Goal: Transaction & Acquisition: Book appointment/travel/reservation

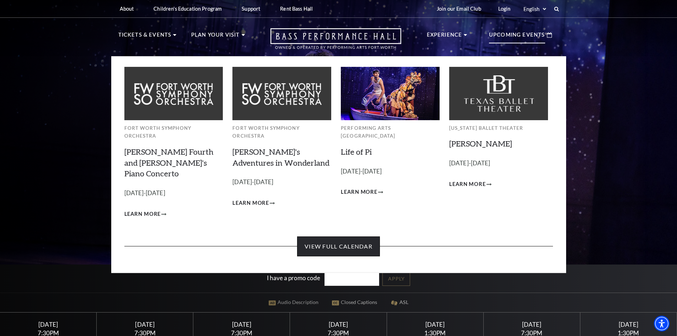
click at [352, 236] on link "View Full Calendar" at bounding box center [338, 246] width 83 height 20
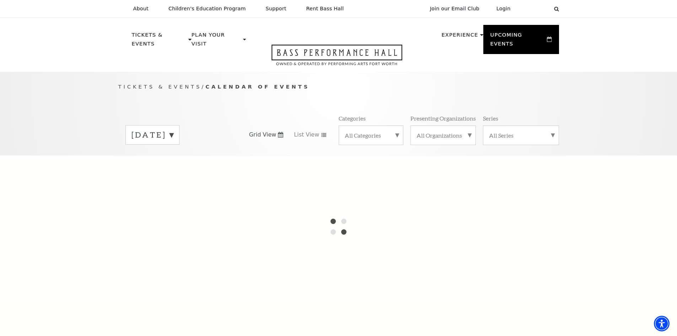
click at [508, 131] on label "All Series" at bounding box center [521, 134] width 64 height 7
click at [507, 141] on label "Broadway at the Bass Series presented by PNC Bank" at bounding box center [521, 154] width 64 height 27
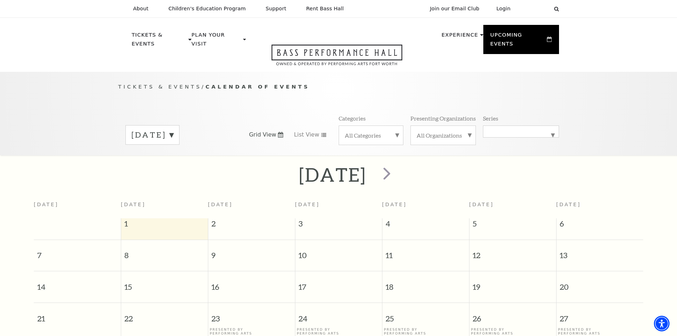
scroll to position [63, 0]
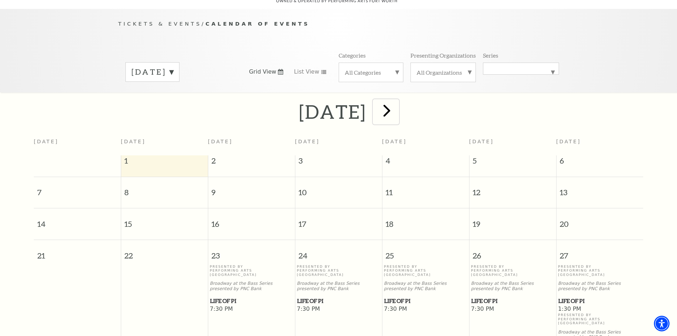
click at [397, 106] on span "next" at bounding box center [387, 110] width 20 height 20
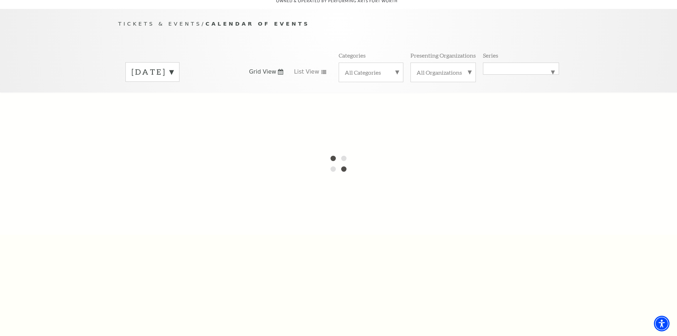
click at [173, 66] on label "September 2025" at bounding box center [152, 71] width 42 height 11
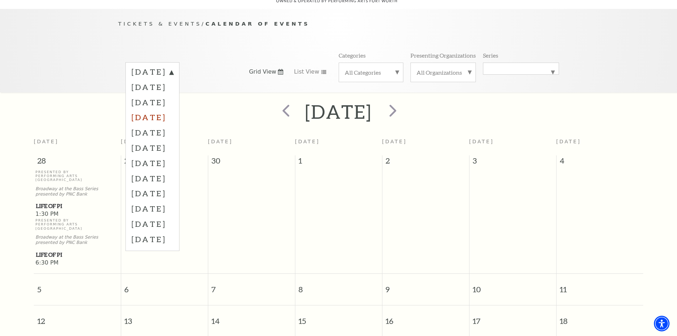
click at [173, 109] on label "December 2025" at bounding box center [152, 116] width 42 height 15
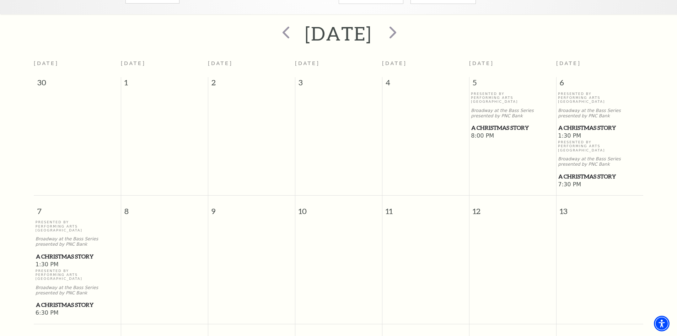
scroll to position [141, 0]
click at [493, 123] on span "A Christmas Story" at bounding box center [512, 127] width 83 height 9
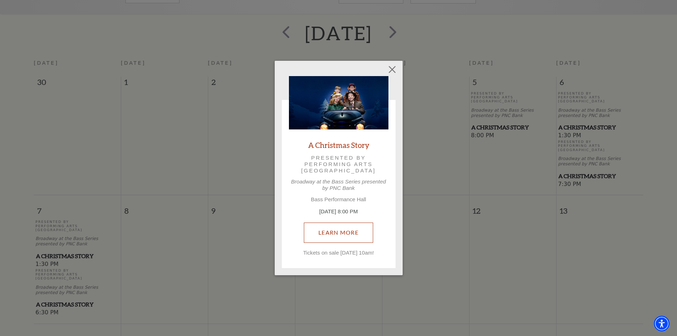
click at [339, 229] on link "Learn More" at bounding box center [338, 232] width 69 height 20
click at [394, 67] on button "Close" at bounding box center [392, 70] width 14 height 14
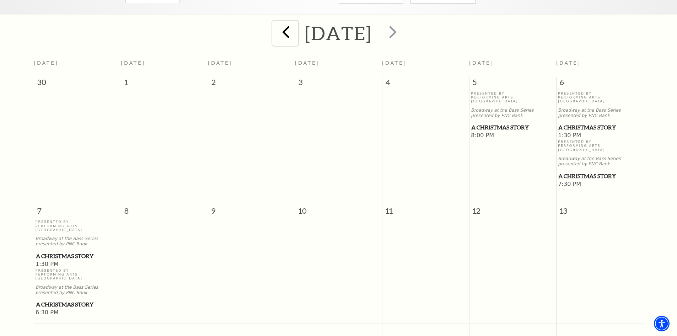
click at [276, 25] on span "prev" at bounding box center [286, 32] width 20 height 20
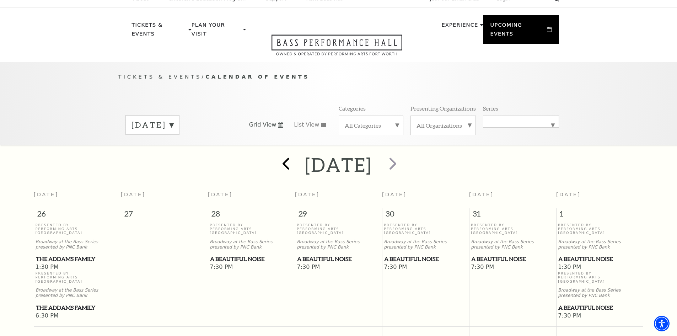
scroll to position [0, 0]
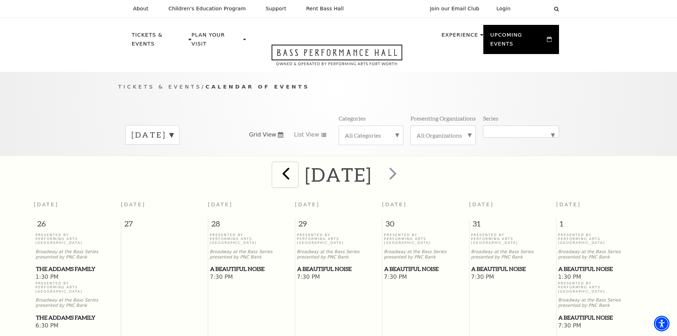
click at [276, 166] on span "prev" at bounding box center [286, 173] width 20 height 20
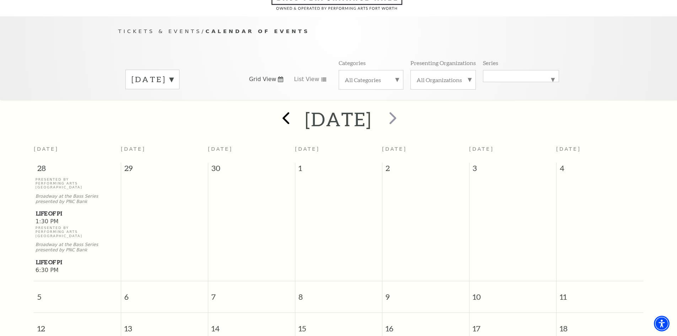
scroll to position [63, 0]
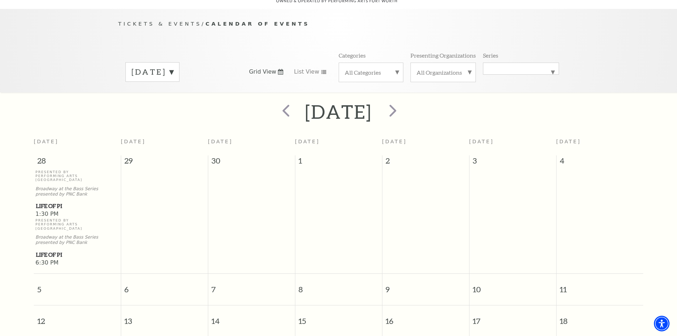
click at [173, 68] on label "October 2025" at bounding box center [152, 71] width 42 height 11
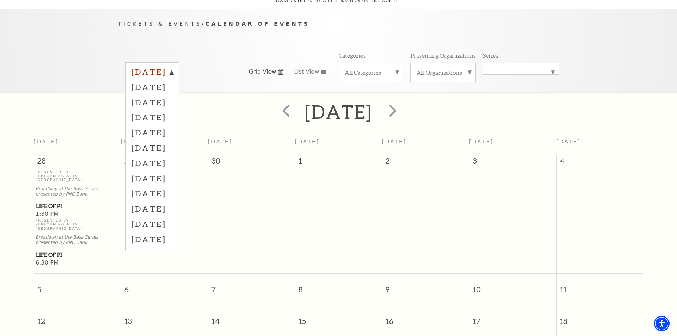
click at [173, 66] on label "September 2025" at bounding box center [152, 72] width 42 height 13
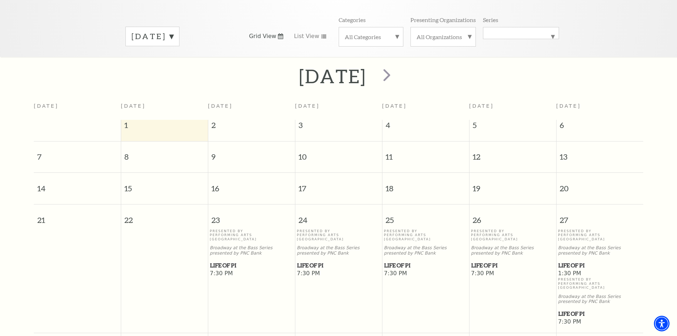
scroll to position [0, 0]
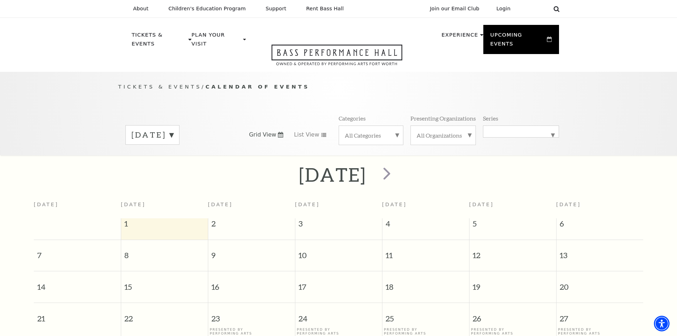
click at [557, 10] on use at bounding box center [556, 9] width 6 height 6
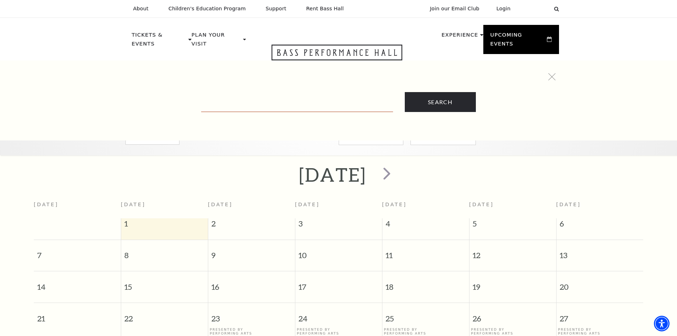
click at [331, 104] on input "Text field" at bounding box center [297, 104] width 192 height 15
type input "bettlejuice"
click at [405, 92] on input "Search" at bounding box center [440, 102] width 71 height 20
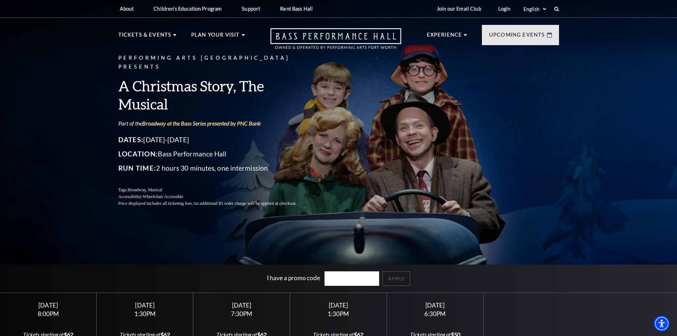
click at [553, 9] on div "Select: English Español" at bounding box center [538, 8] width 32 height 7
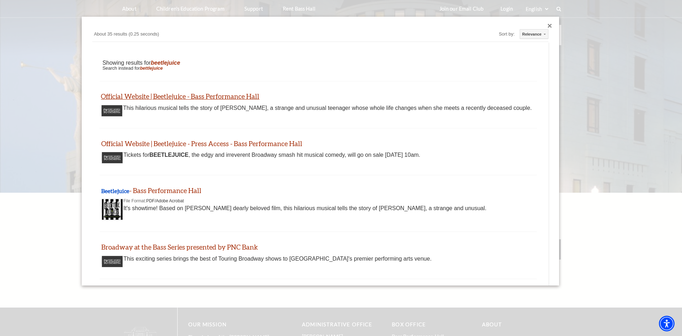
click at [211, 96] on link "Official Website | Beetlejuice - Bass Performance Hall" at bounding box center [180, 96] width 158 height 8
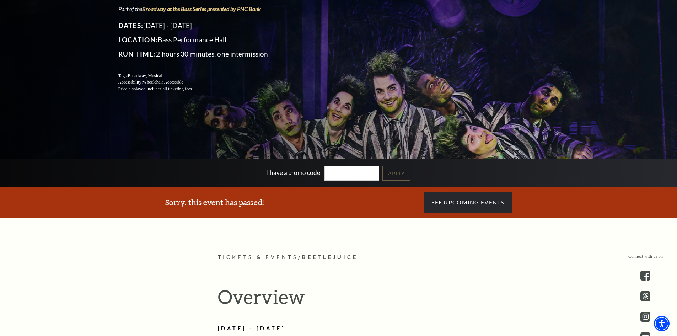
scroll to position [105, 0]
